Goal: Task Accomplishment & Management: Manage account settings

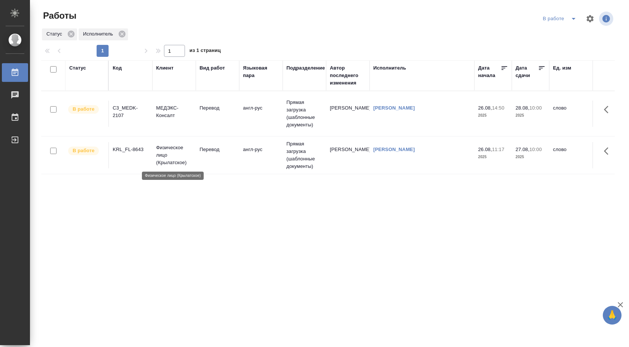
click at [173, 150] on p "Физическое лицо (Крылатское)" at bounding box center [174, 155] width 36 height 22
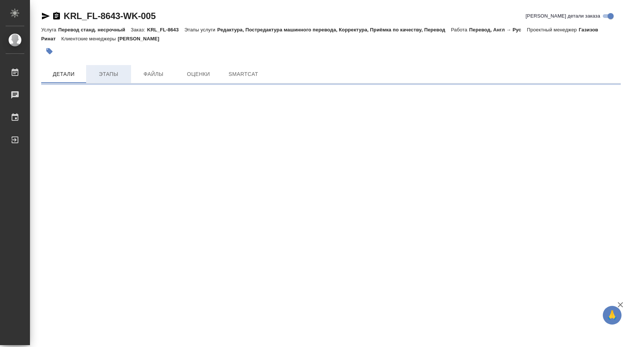
click at [108, 78] on span "Этапы" at bounding box center [109, 74] width 36 height 9
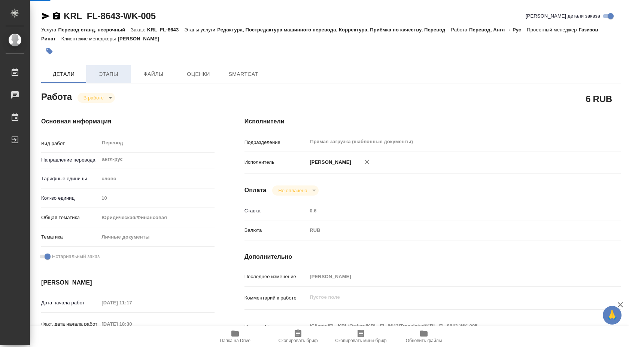
type textarea "x"
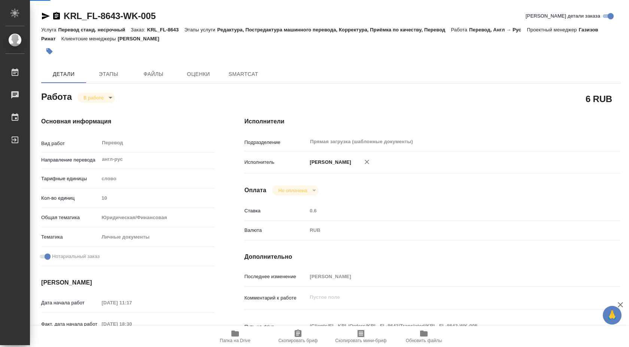
type textarea "x"
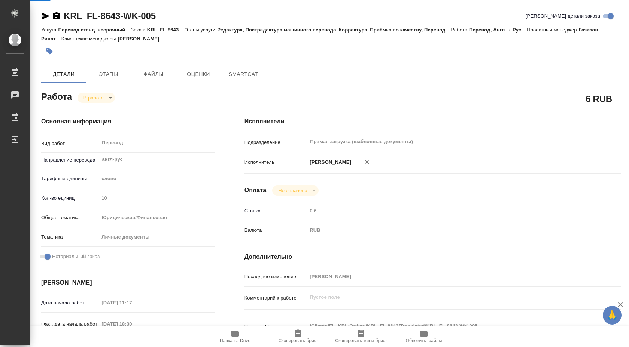
type textarea "x"
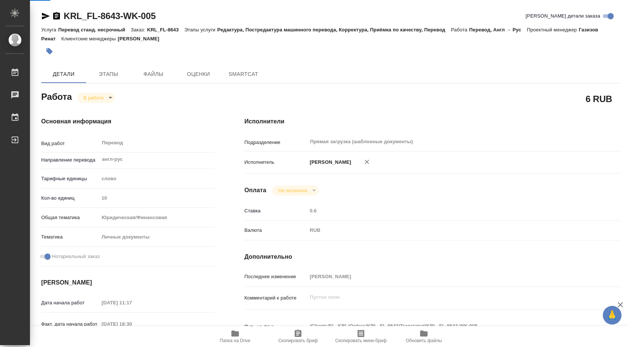
type textarea "x"
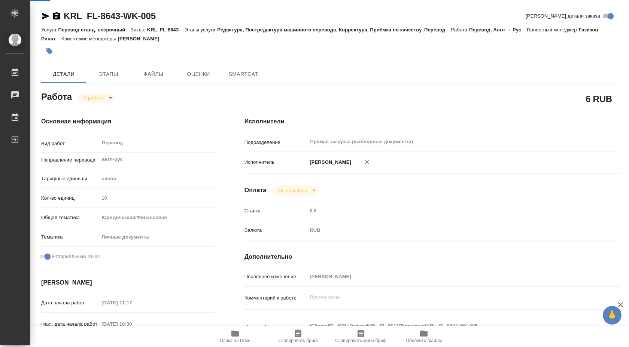
type textarea "x"
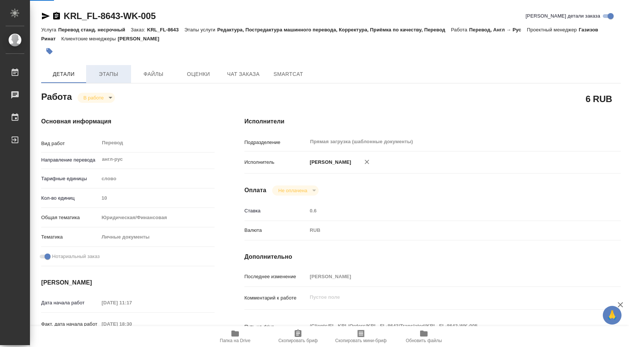
type textarea "x"
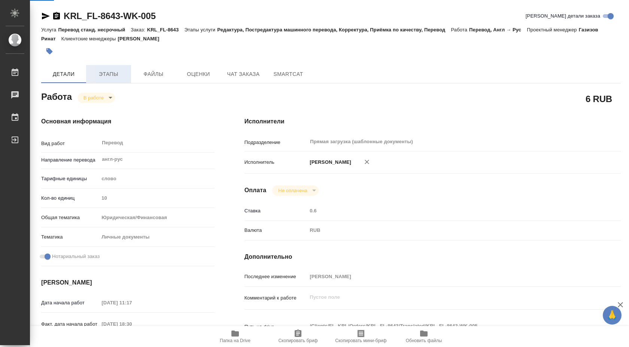
click at [109, 67] on div "KRL_FL-8643-WK-005 Кратко детали заказа Услуга Перевод станд. несрочный Заказ: …" at bounding box center [331, 323] width 588 height 646
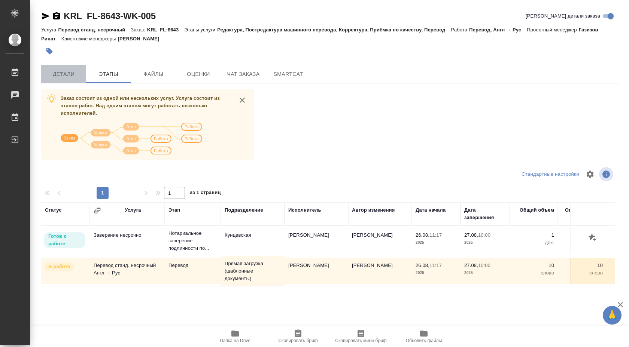
click at [63, 69] on button "Детали" at bounding box center [63, 74] width 45 height 18
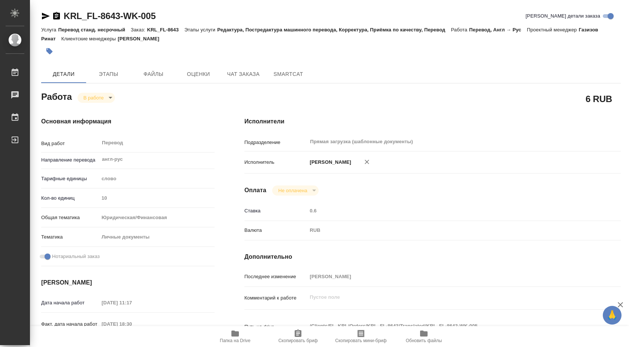
type textarea "x"
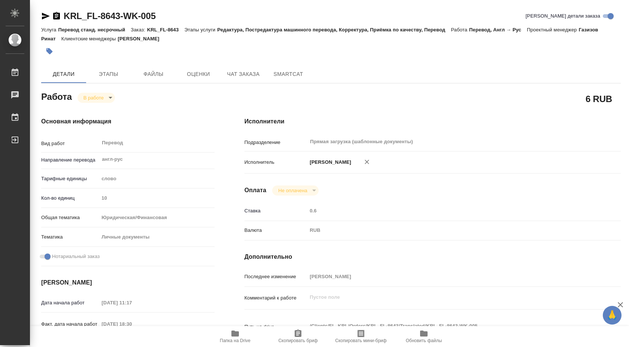
type textarea "x"
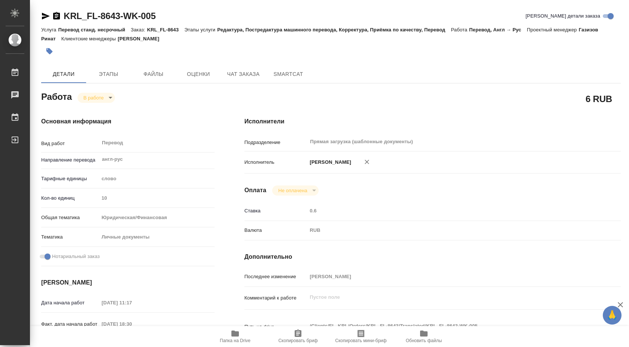
type textarea "x"
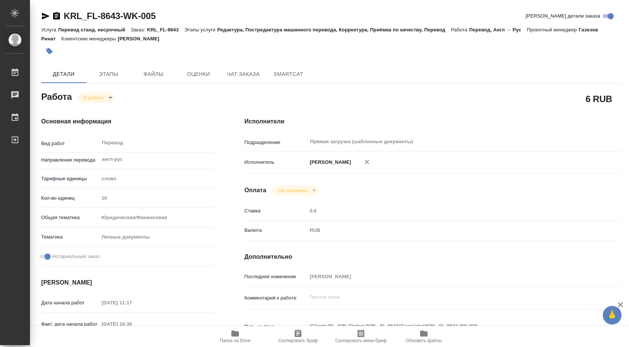
click at [408, 30] on p "Редактура, Постредактура машинного перевода, Корректура, Приёмка по качеству, П…" at bounding box center [334, 30] width 234 height 6
click at [112, 74] on span "Этапы" at bounding box center [109, 74] width 36 height 9
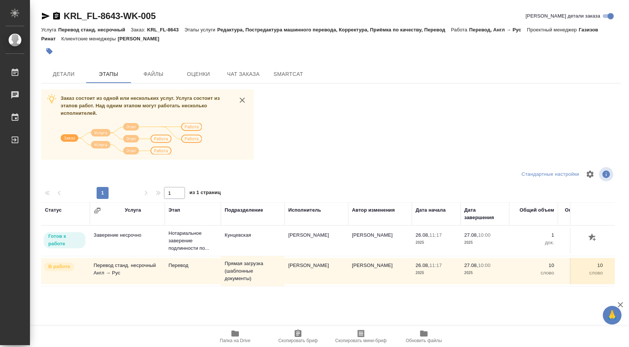
click at [126, 125] on img at bounding box center [131, 138] width 141 height 31
drag, startPoint x: 149, startPoint y: 30, endPoint x: 180, endPoint y: 31, distance: 31.8
click at [180, 31] on p "KRL_FL-8643" at bounding box center [165, 30] width 37 height 6
copy p "KRL_FL-8643"
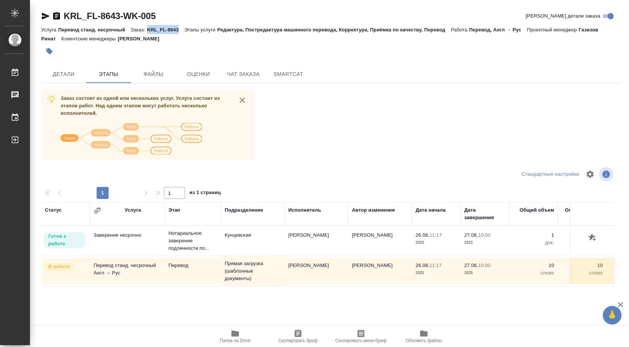
scroll to position [43, 0]
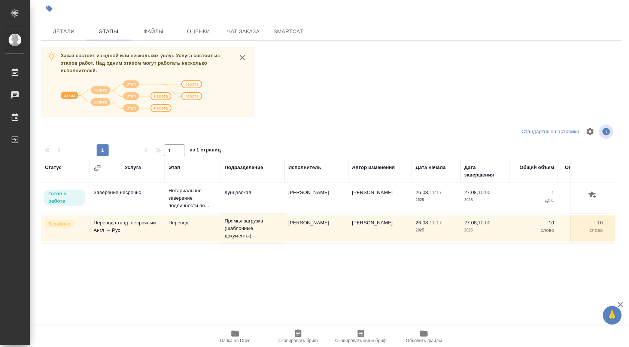
click at [96, 167] on icon "button" at bounding box center [96, 168] width 3 height 3
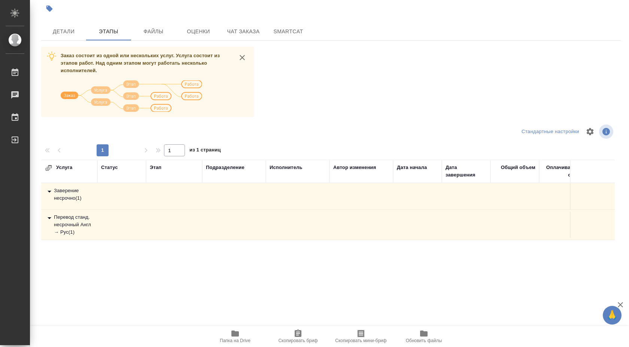
click at [101, 167] on div "Статус" at bounding box center [109, 167] width 17 height 7
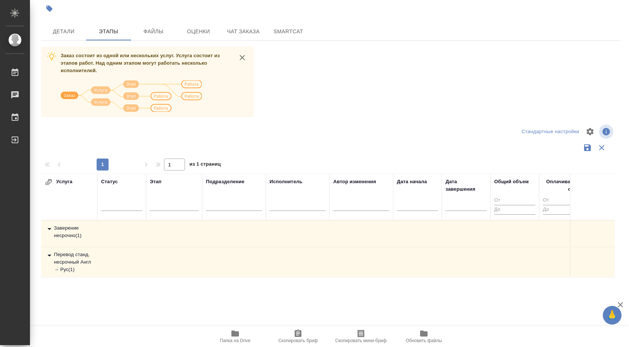
click at [600, 144] on icon "button" at bounding box center [601, 147] width 9 height 9
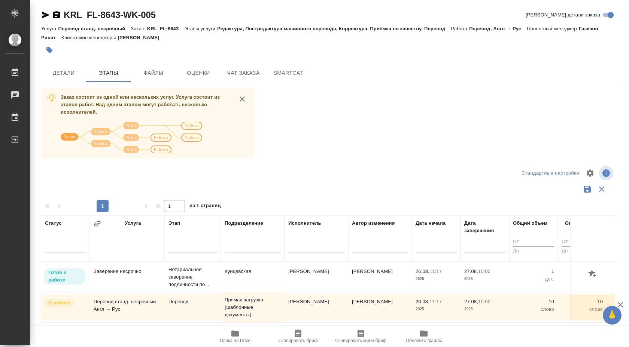
scroll to position [0, 0]
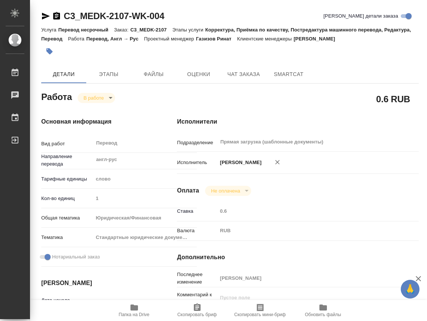
type textarea "x"
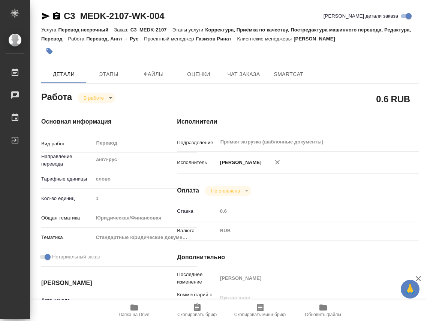
type textarea "x"
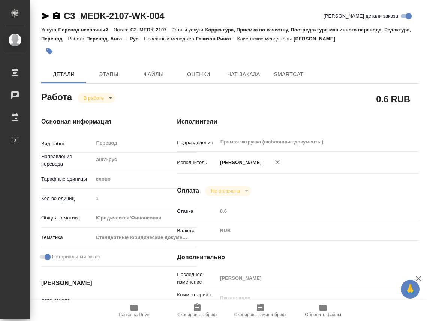
type textarea "x"
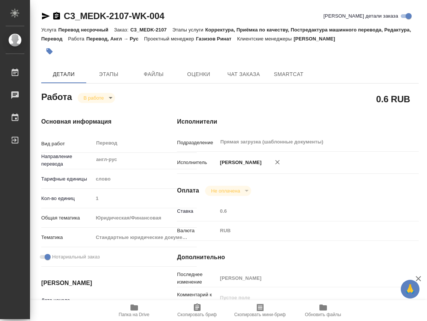
type textarea "x"
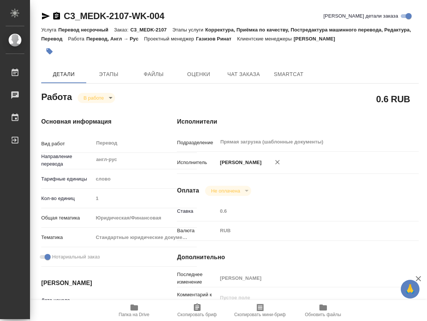
type textarea "x"
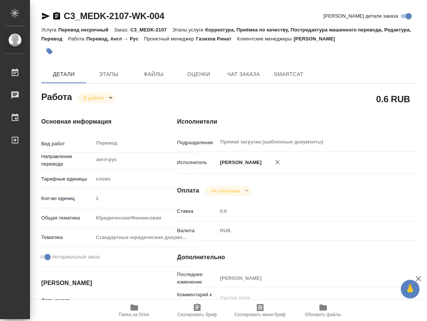
type textarea "x"
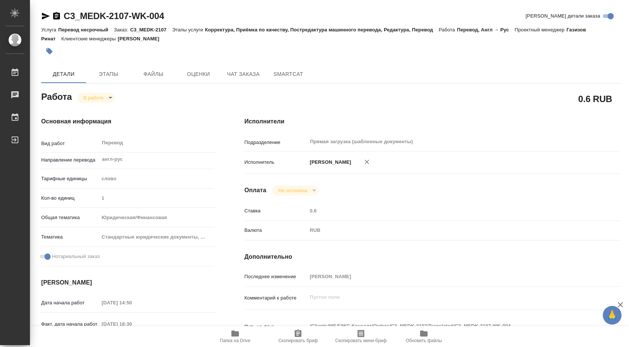
type textarea "x"
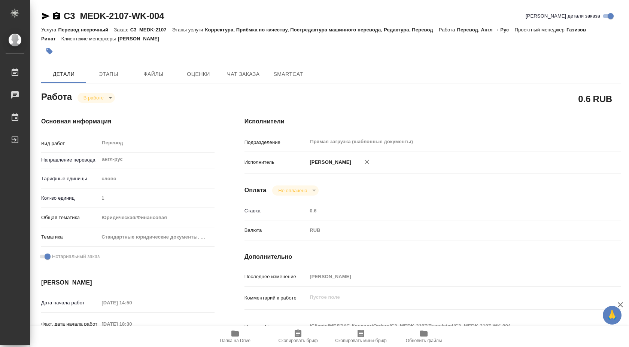
type textarea "x"
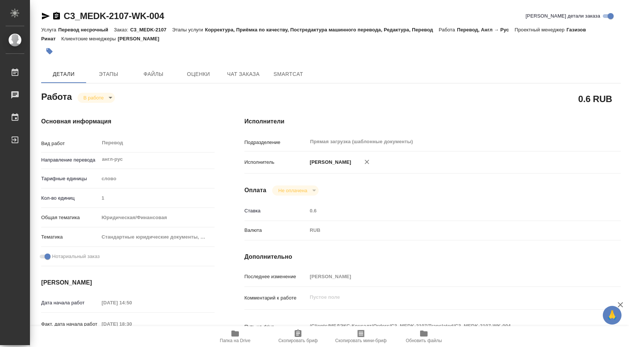
click at [229, 321] on span "Папка на Drive" at bounding box center [235, 337] width 54 height 14
